Goal: Information Seeking & Learning: Learn about a topic

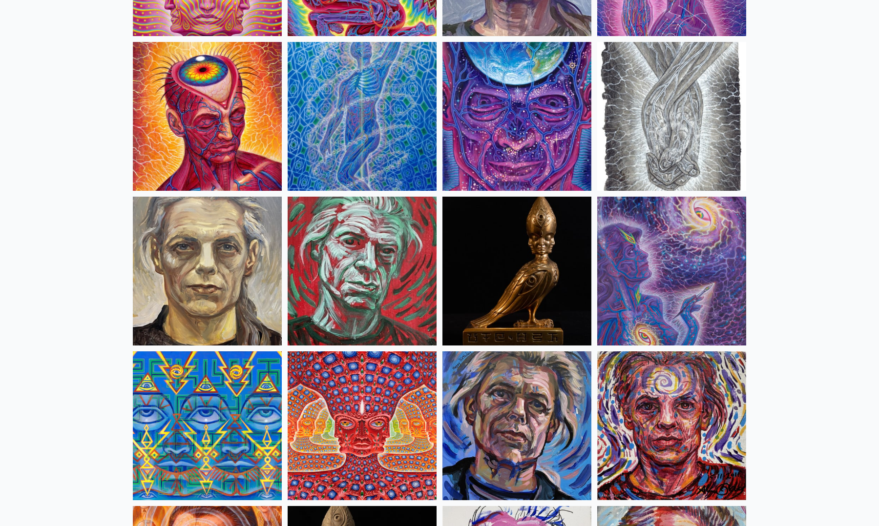
scroll to position [2149, 0]
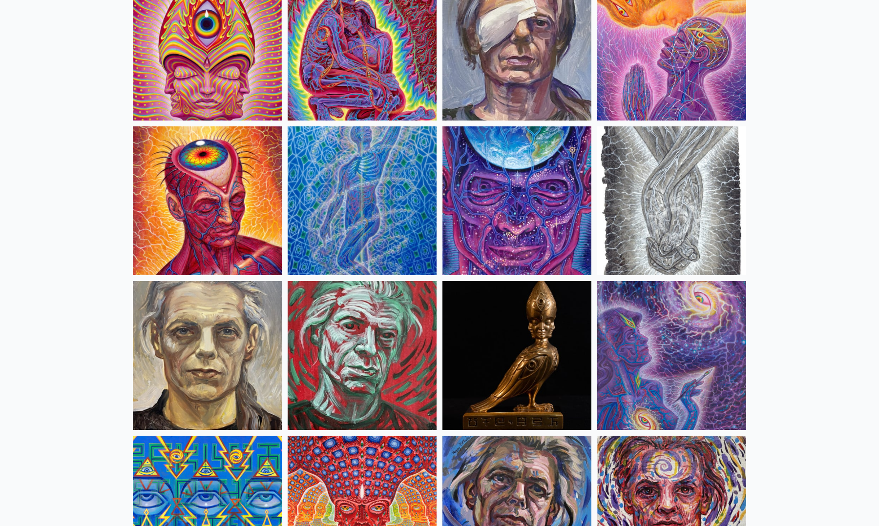
click at [168, 243] on img at bounding box center [207, 200] width 149 height 149
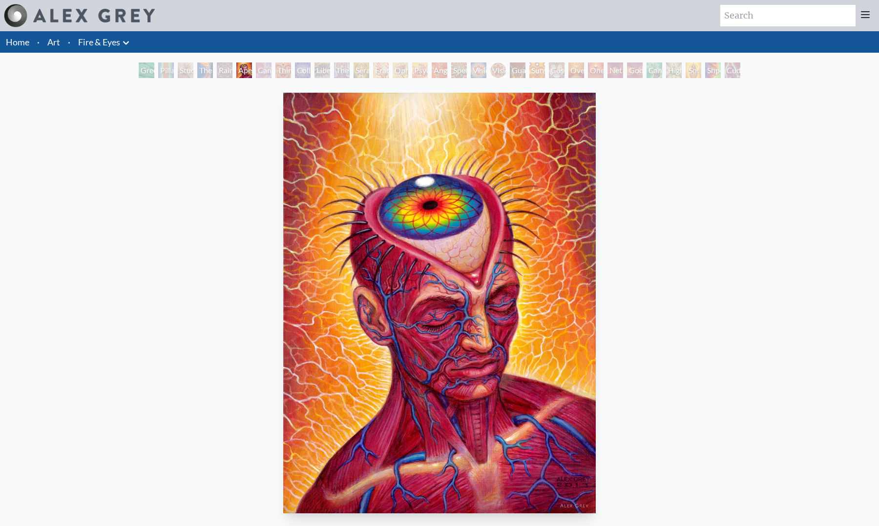
click at [262, 77] on div "Cannabis Sutra" at bounding box center [264, 70] width 16 height 16
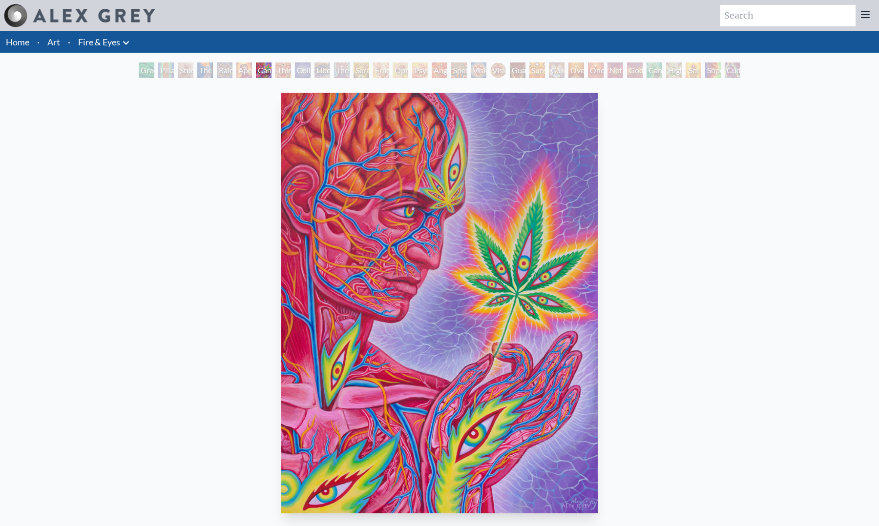
click at [298, 72] on div "Collective Vision" at bounding box center [303, 70] width 16 height 16
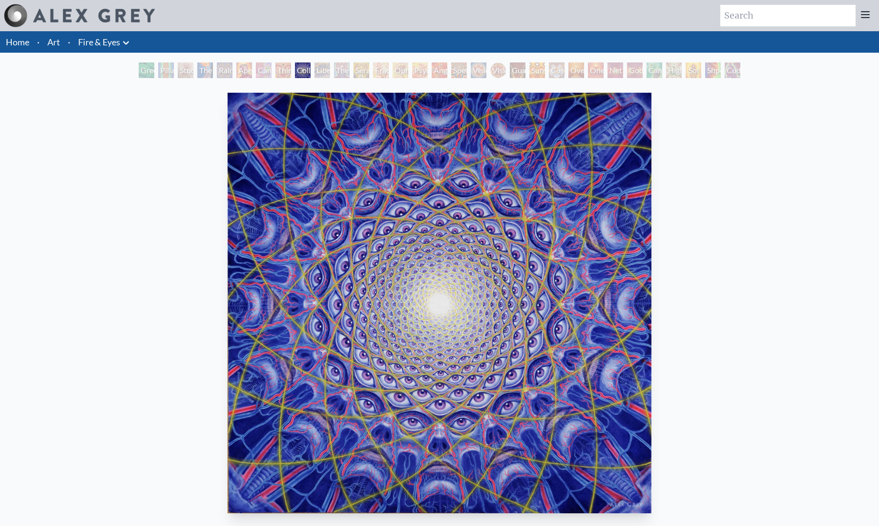
click at [408, 71] on div "Ophanic Eyelash" at bounding box center [401, 70] width 16 height 16
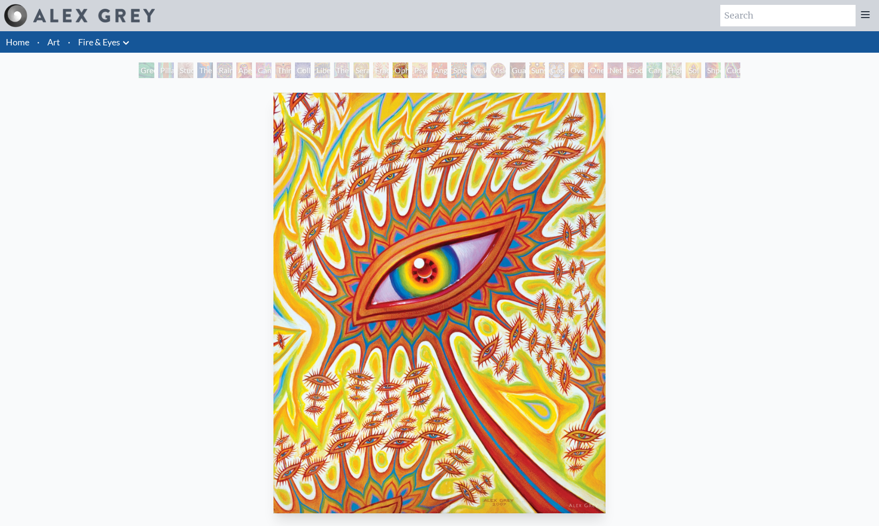
click at [443, 73] on div "Angel Skin" at bounding box center [440, 70] width 16 height 16
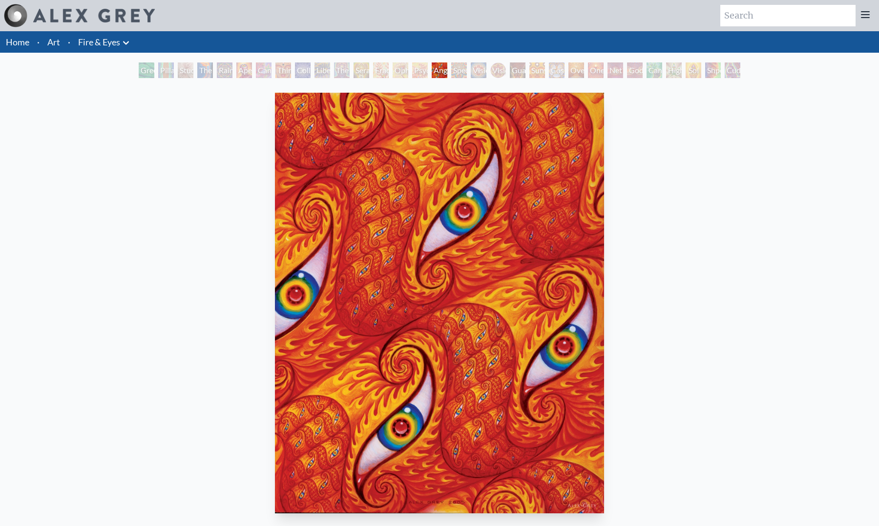
click at [467, 72] on div "Spectral Lotus" at bounding box center [459, 70] width 16 height 16
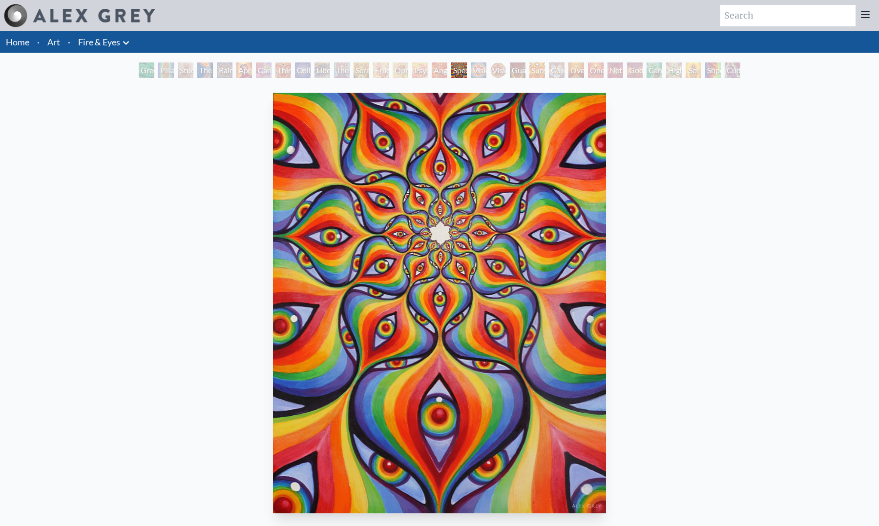
click at [601, 72] on div "One" at bounding box center [596, 70] width 16 height 16
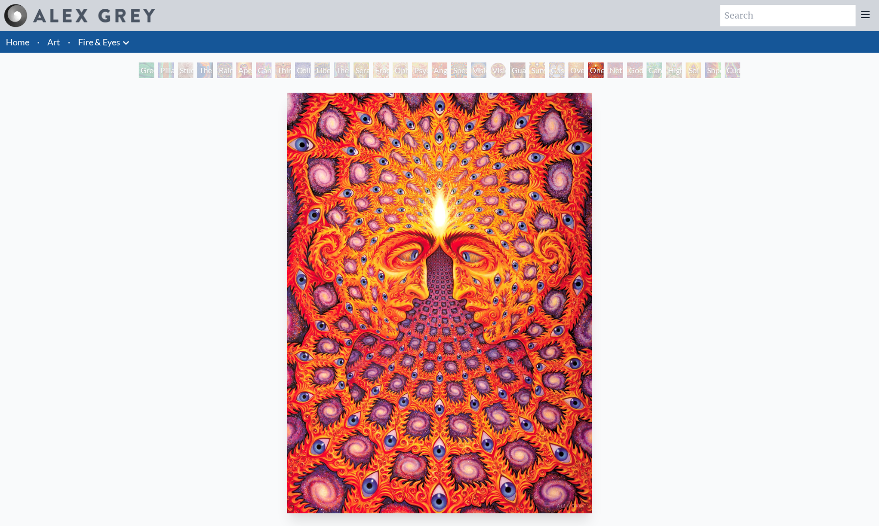
click at [614, 72] on div "Net of Being" at bounding box center [615, 70] width 16 height 16
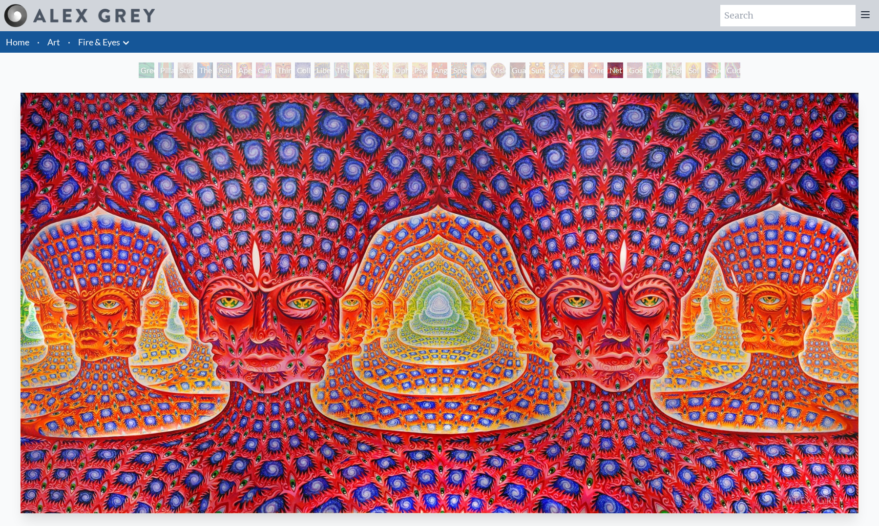
click at [650, 71] on div "Cannafist" at bounding box center [654, 70] width 16 height 16
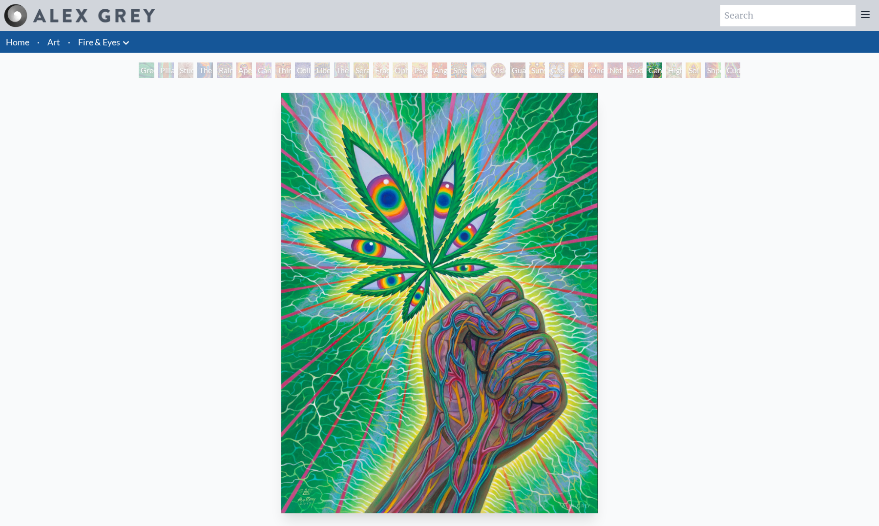
click at [679, 73] on div "Higher Vision" at bounding box center [674, 70] width 16 height 16
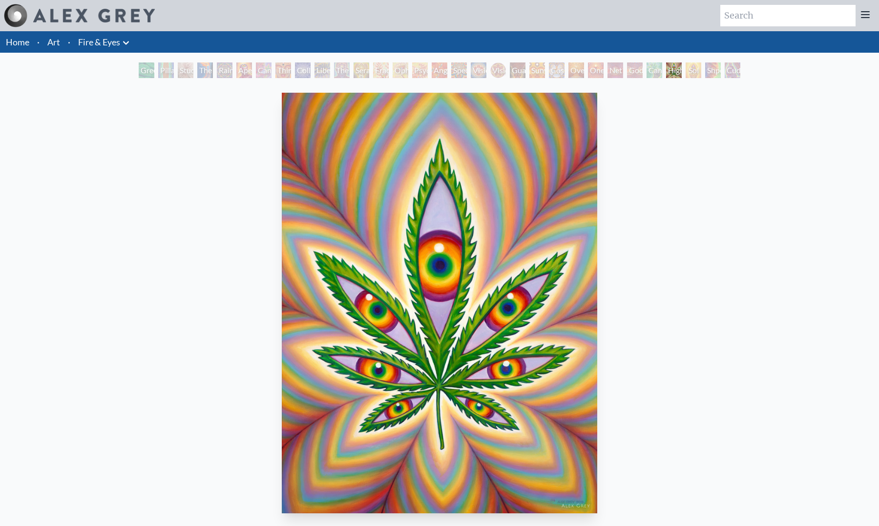
click at [488, 261] on img "28 / 31" at bounding box center [440, 303] width 316 height 421
click at [740, 72] on div "Cuddle" at bounding box center [733, 70] width 16 height 16
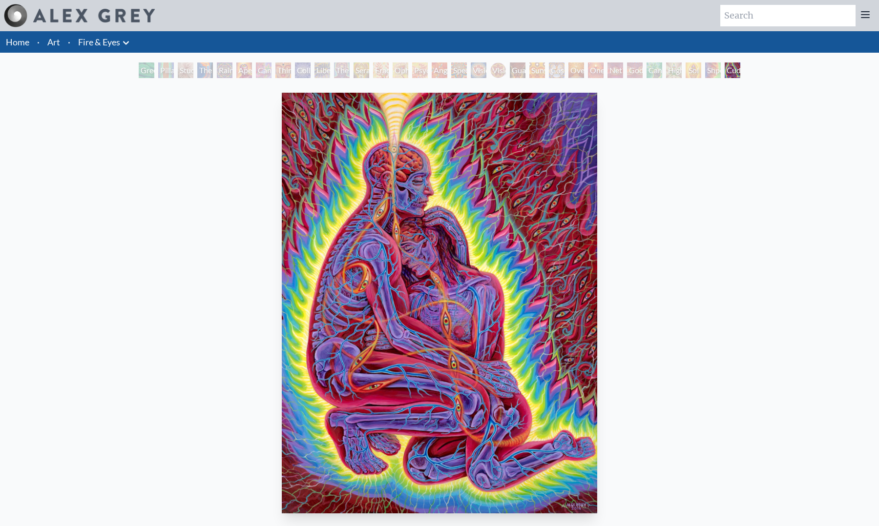
click at [149, 73] on div "Green Hand" at bounding box center [147, 70] width 16 height 16
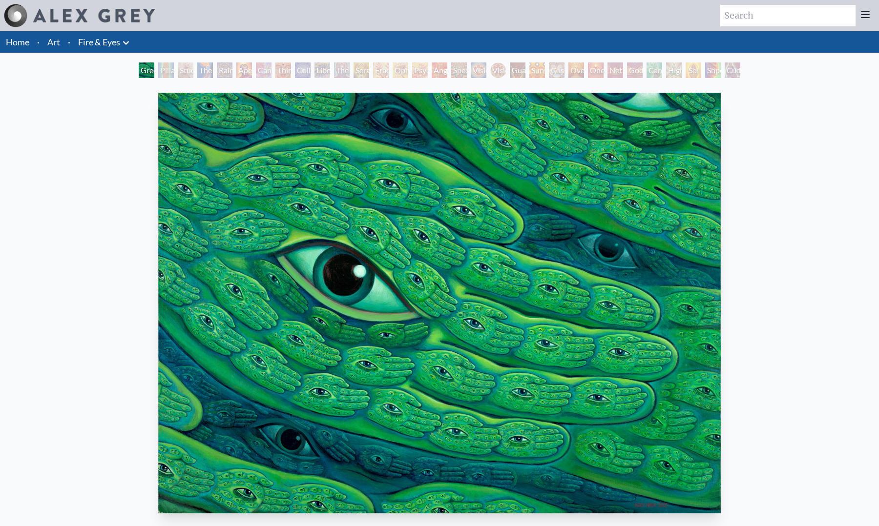
click at [174, 72] on div "Pillar of Awareness" at bounding box center [166, 70] width 16 height 16
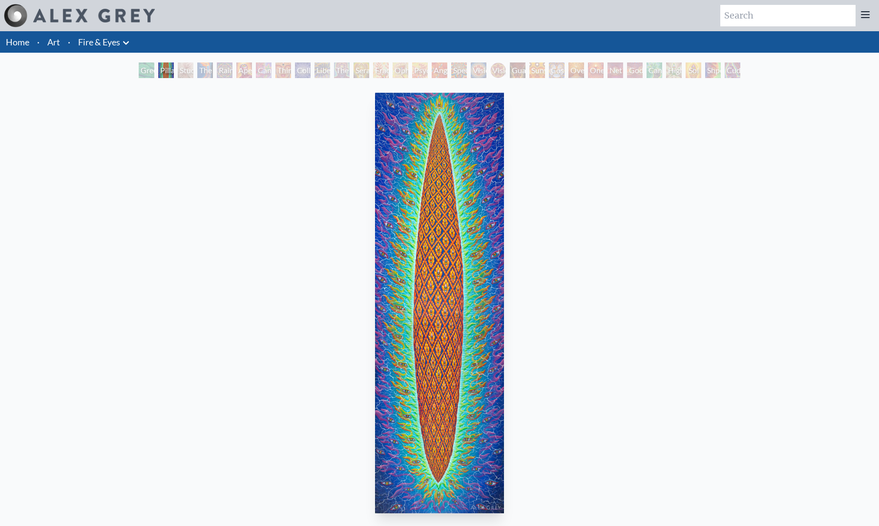
click at [207, 72] on div "The Torch" at bounding box center [205, 70] width 16 height 16
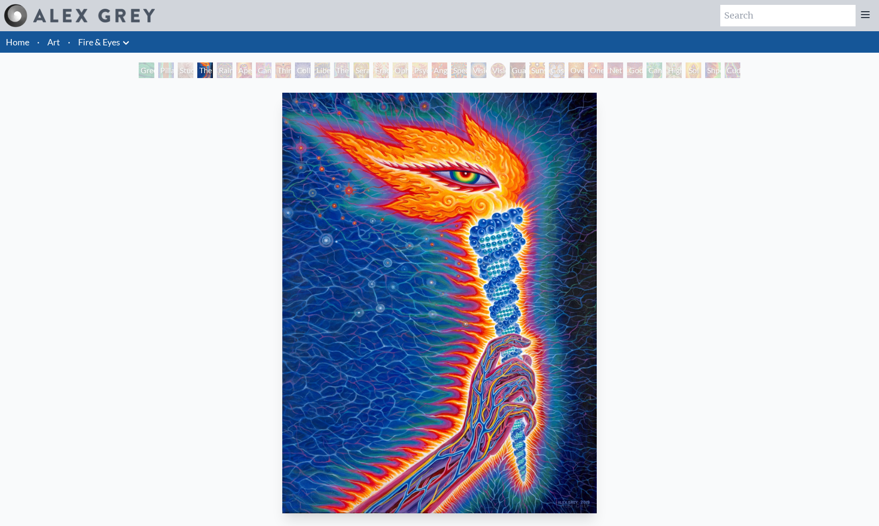
click at [231, 73] on div "Rainbow Eye Ripple" at bounding box center [225, 70] width 16 height 16
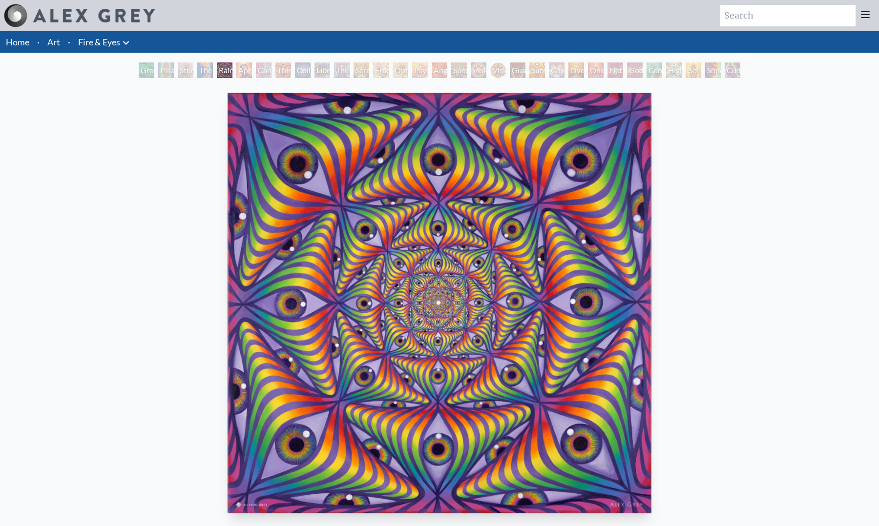
click at [270, 72] on div "Cannabis Sutra" at bounding box center [264, 70] width 16 height 16
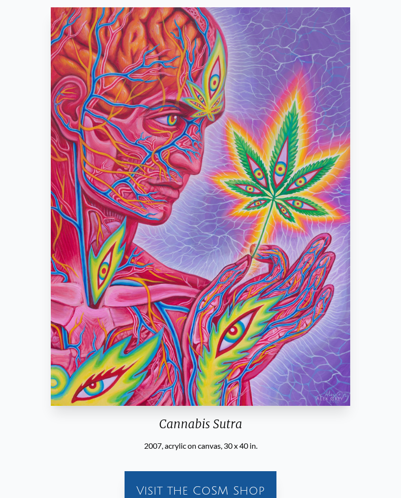
scroll to position [99, 0]
